Goal: Navigation & Orientation: Go to known website

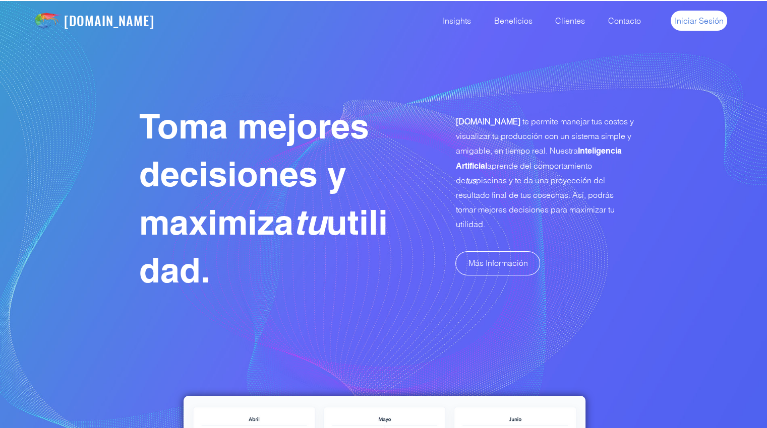
click at [706, 22] on span "Iniciar Sesión" at bounding box center [698, 20] width 49 height 11
click at [710, 18] on span "Iniciar Sesión" at bounding box center [698, 20] width 49 height 11
click at [686, 19] on span "Iniciar Sesión" at bounding box center [698, 20] width 49 height 11
click at [682, 27] on link "Iniciar Sesión" at bounding box center [698, 21] width 56 height 20
